Goal: Transaction & Acquisition: Download file/media

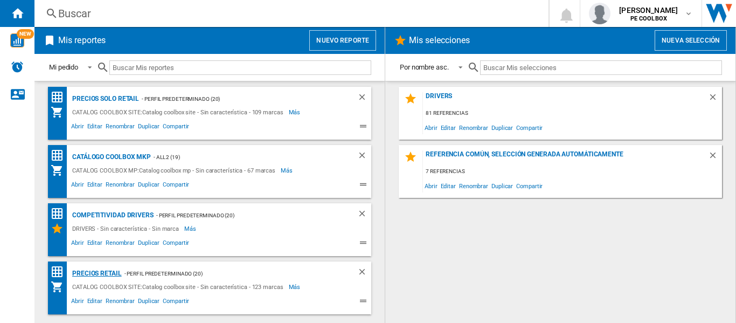
click at [107, 273] on div "PRECIOS RETAIL" at bounding box center [96, 273] width 52 height 13
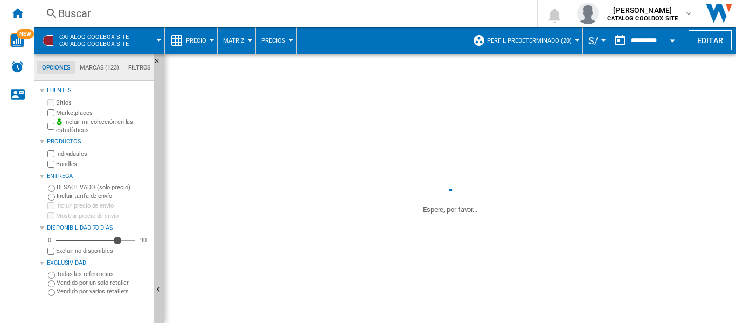
click at [206, 40] on button "Precio" at bounding box center [199, 40] width 26 height 27
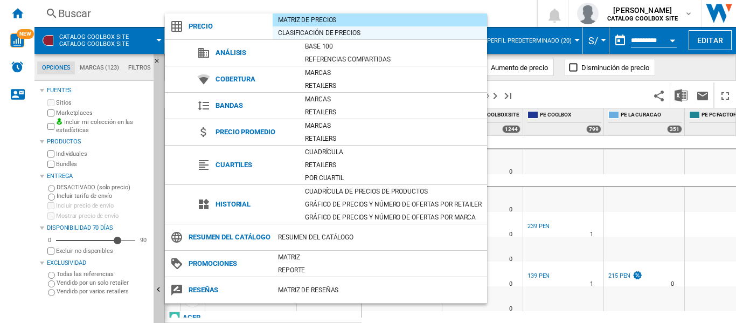
click at [318, 36] on div "Clasificación de precios" at bounding box center [380, 32] width 215 height 11
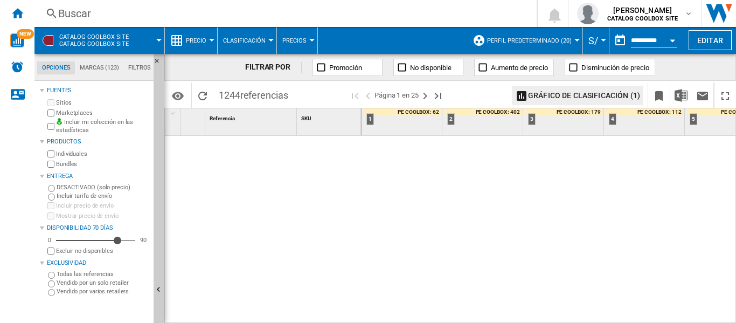
click at [209, 41] on div at bounding box center [211, 40] width 5 height 3
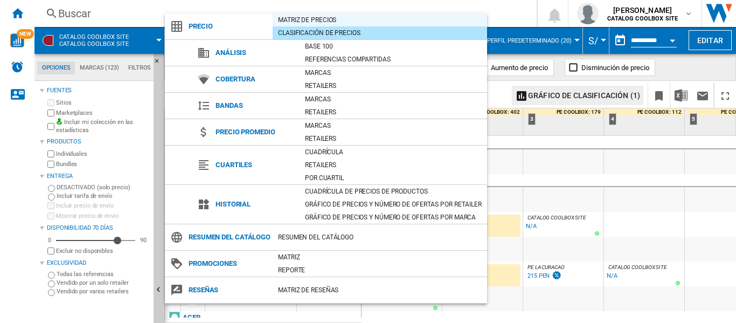
click at [314, 18] on div "Matriz de precios" at bounding box center [380, 20] width 215 height 11
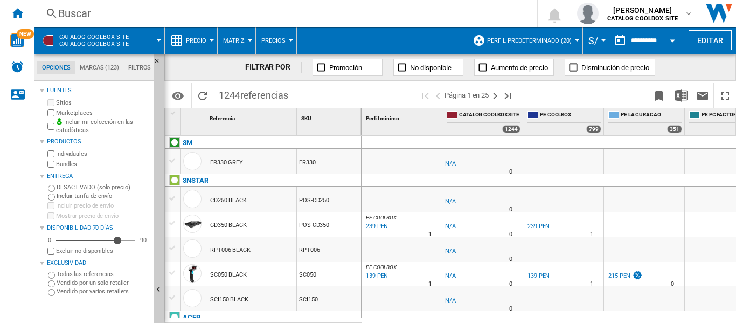
click at [203, 40] on span "Precio" at bounding box center [196, 40] width 20 height 7
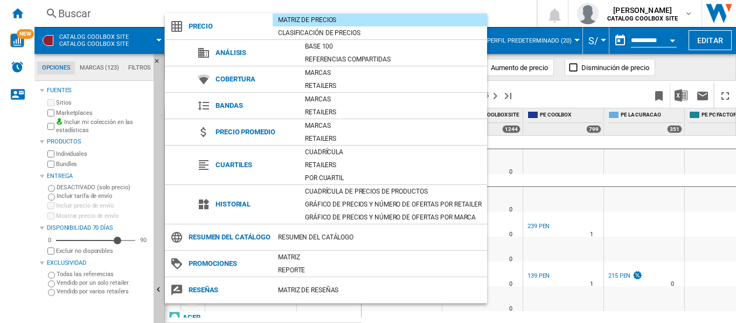
click at [413, 6] on md-backdrop at bounding box center [368, 161] width 736 height 323
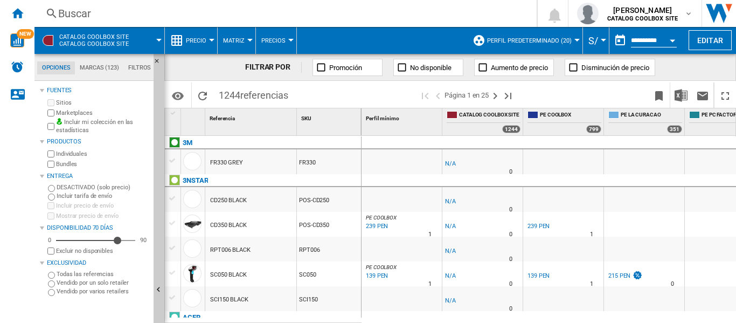
click at [243, 39] on span "Matriz" at bounding box center [234, 40] width 22 height 7
click at [268, 51] on md-menu-content "Matriz Clasificación" at bounding box center [251, 80] width 66 height 60
click at [271, 42] on md-backdrop at bounding box center [368, 161] width 736 height 323
click at [282, 43] on span "Precios" at bounding box center [273, 40] width 24 height 7
click at [282, 43] on md-backdrop at bounding box center [368, 161] width 736 height 323
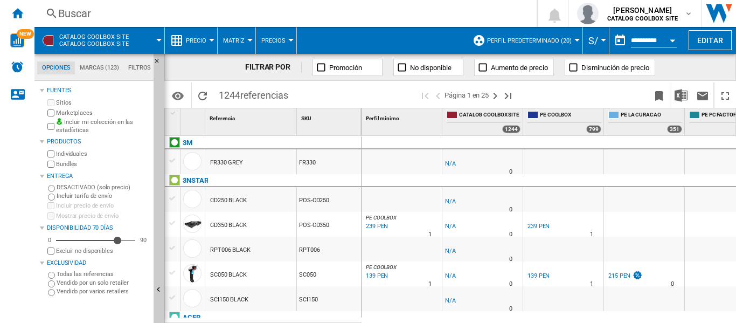
click at [194, 43] on span "Precio" at bounding box center [196, 40] width 20 height 7
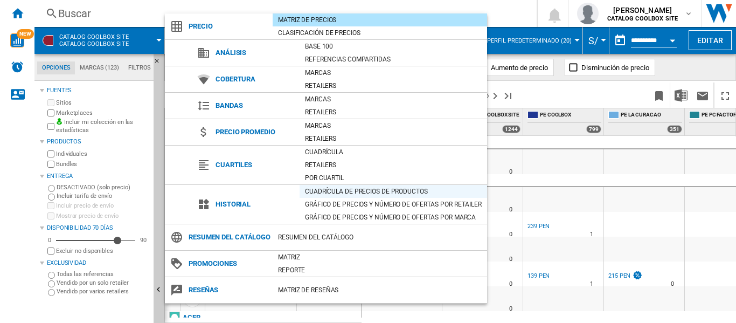
click at [359, 191] on div "Cuadrícula de precios de productos" at bounding box center [394, 191] width 188 height 11
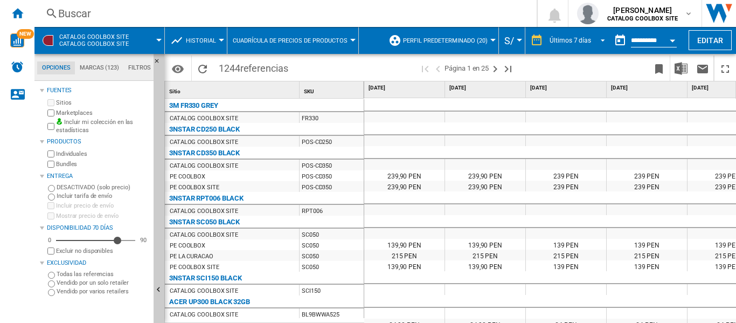
click at [585, 43] on div "Últimos 7 días" at bounding box center [571, 41] width 42 height 8
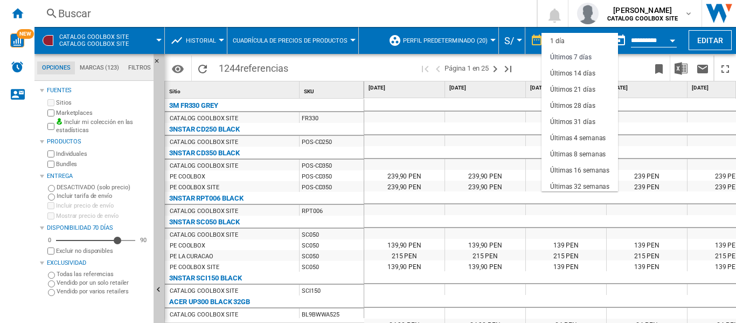
scroll to position [16, 0]
click at [593, 154] on div "Últimas 16 semanas" at bounding box center [579, 154] width 59 height 9
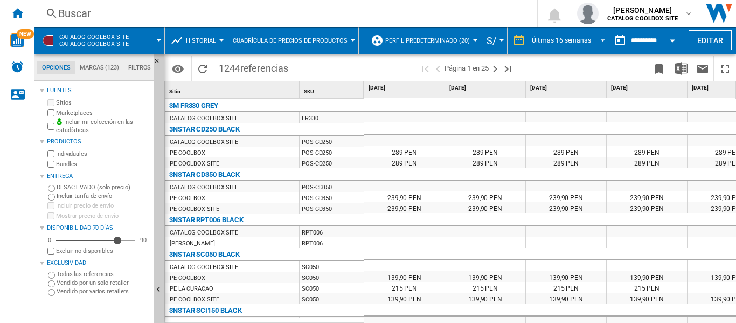
click at [577, 40] on div "Últimas 16 semanas" at bounding box center [561, 41] width 59 height 8
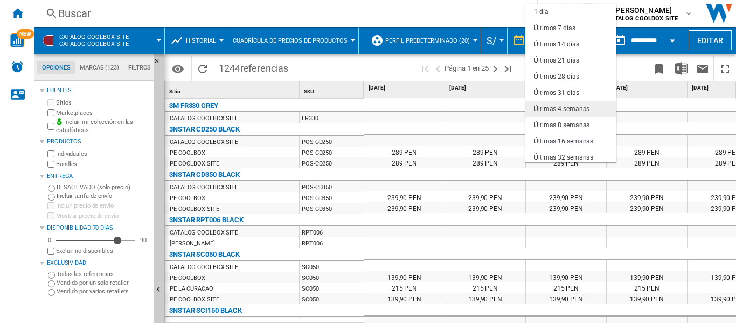
scroll to position [68, 0]
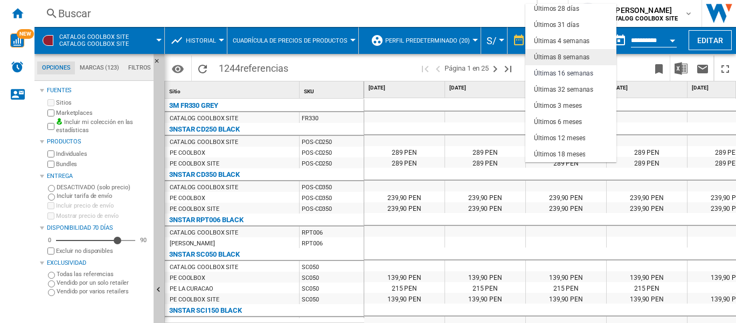
click at [581, 61] on div "Últimas 8 semanas" at bounding box center [562, 57] width 56 height 9
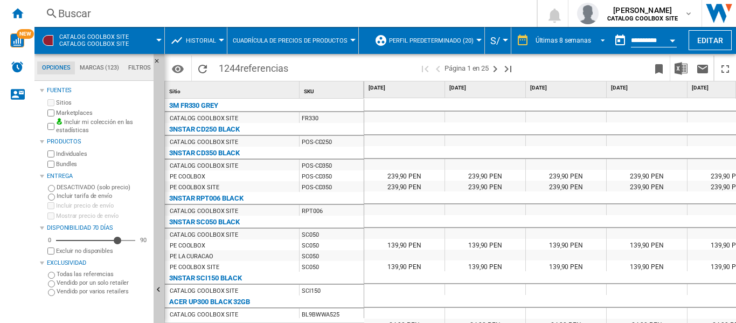
click at [580, 44] on md-select-value "Últimas 8 semanas" at bounding box center [572, 40] width 75 height 16
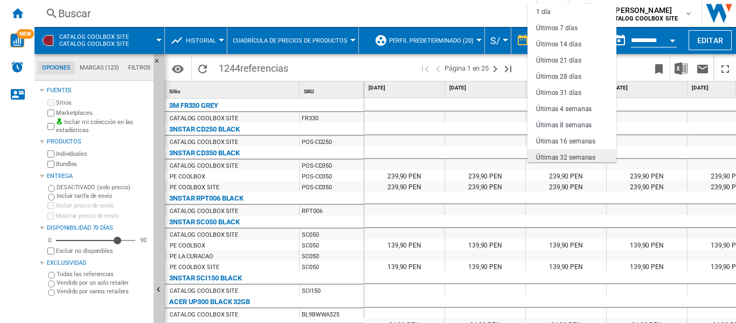
scroll to position [68, 0]
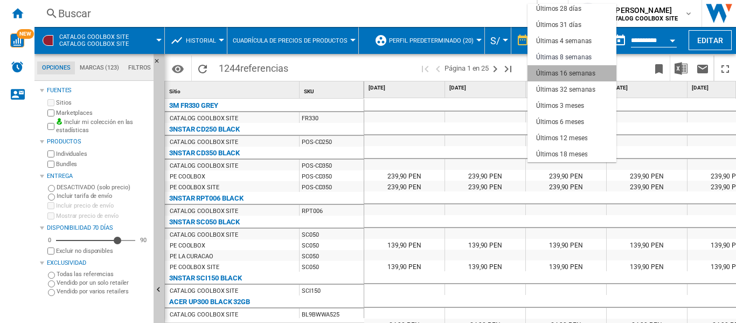
click at [575, 75] on div "Últimas 16 semanas" at bounding box center [565, 73] width 59 height 9
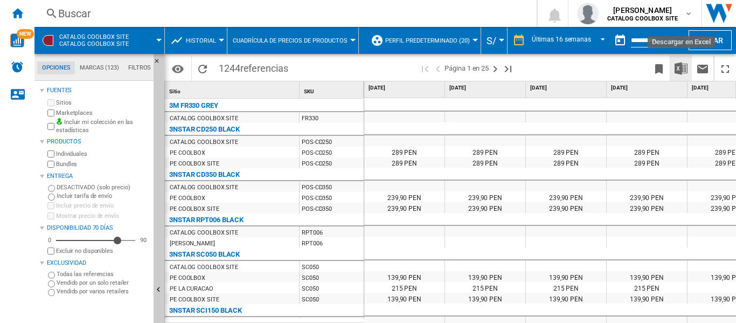
click at [683, 70] on img "Descargar en Excel" at bounding box center [681, 68] width 13 height 13
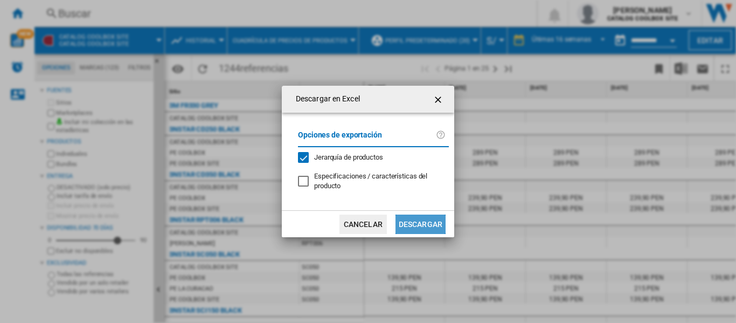
click at [417, 228] on button "Descargar" at bounding box center [421, 224] width 50 height 19
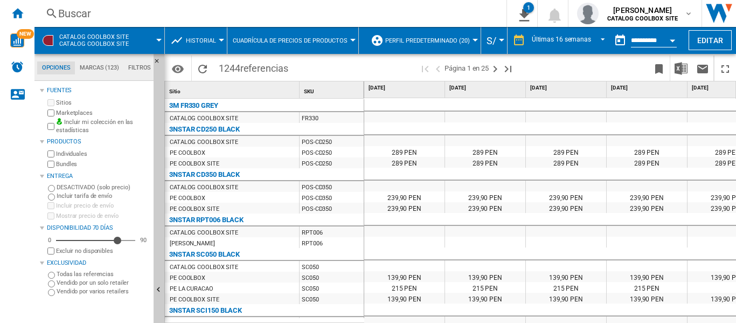
click at [339, 66] on span at bounding box center [357, 68] width 126 height 25
